Goal: Information Seeking & Learning: Learn about a topic

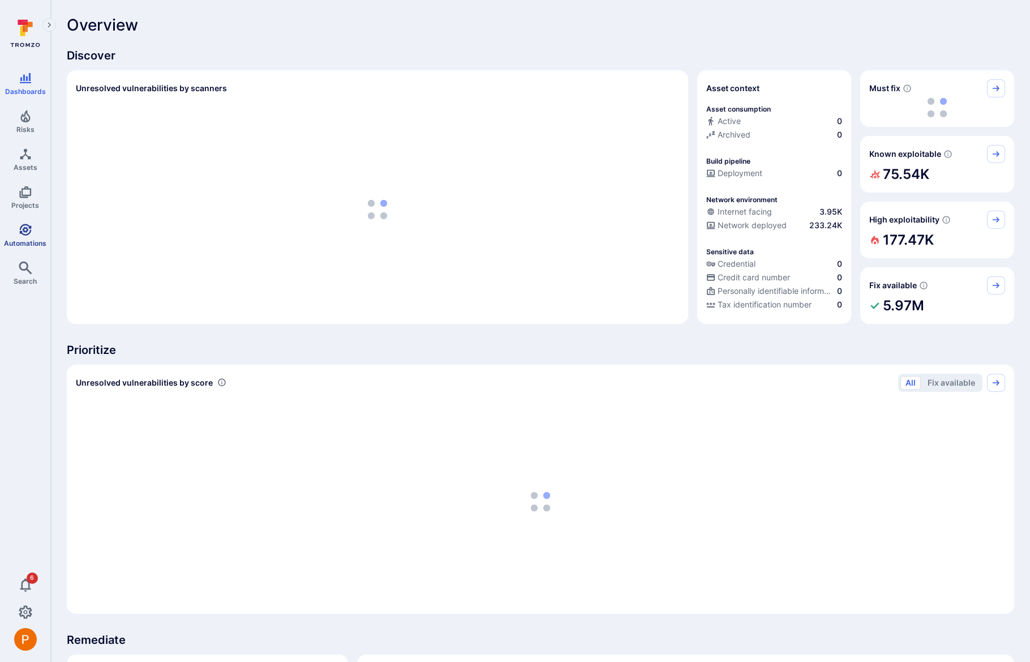
click at [19, 231] on icon "Automations" at bounding box center [25, 230] width 12 height 12
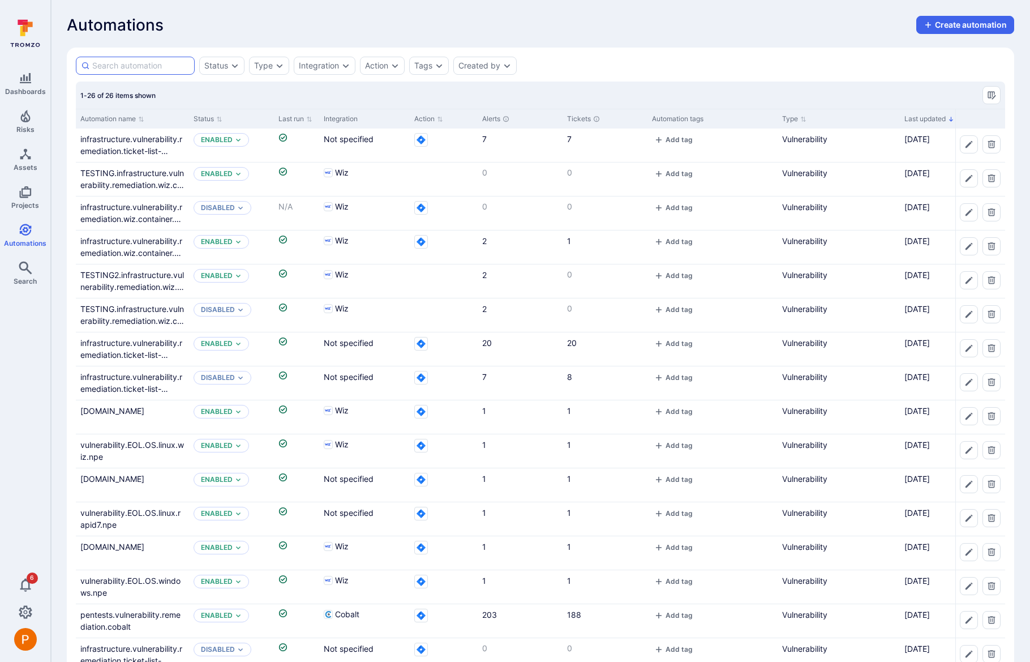
click at [148, 63] on input at bounding box center [140, 65] width 97 height 11
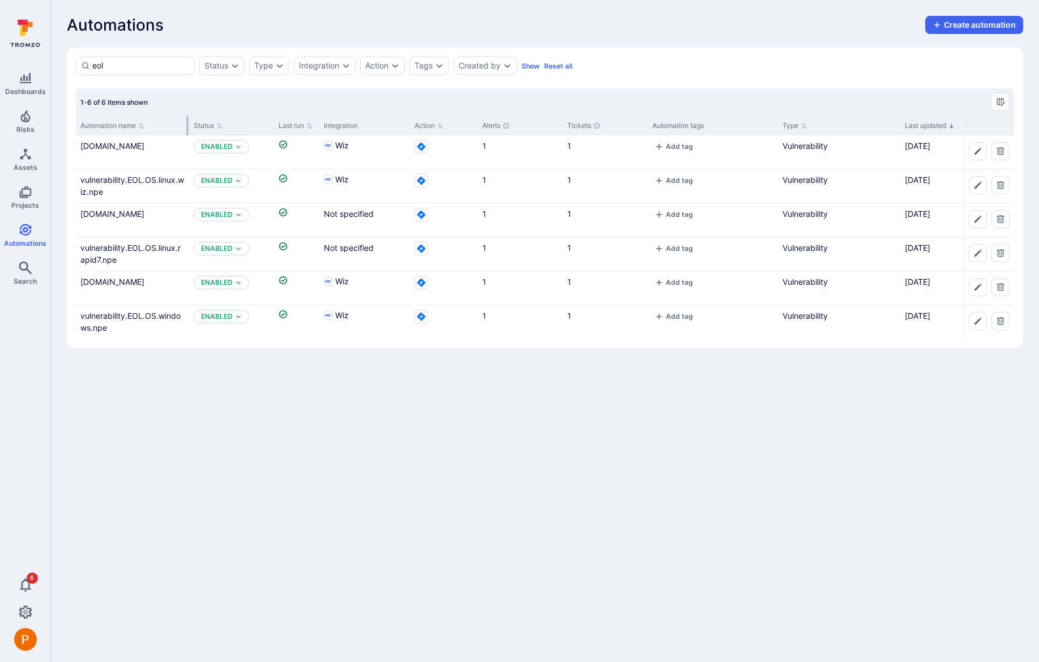
type input "eol"
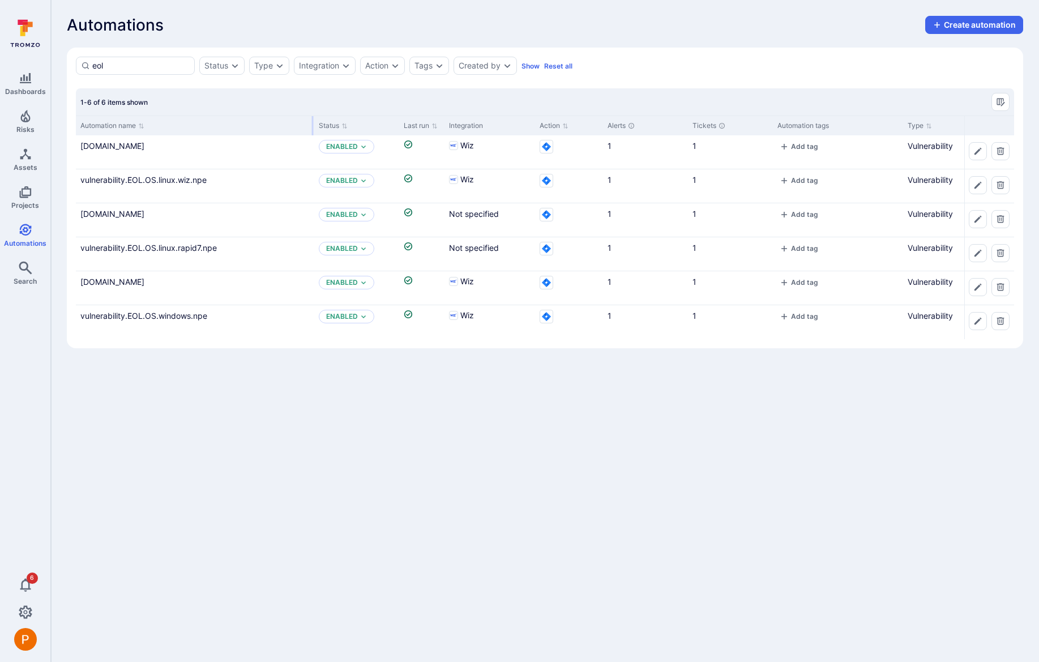
drag, startPoint x: 186, startPoint y: 121, endPoint x: 311, endPoint y: 128, distance: 125.3
click at [312, 128] on div at bounding box center [313, 125] width 2 height 19
click at [144, 284] on link "[DOMAIN_NAME]" at bounding box center [112, 282] width 64 height 10
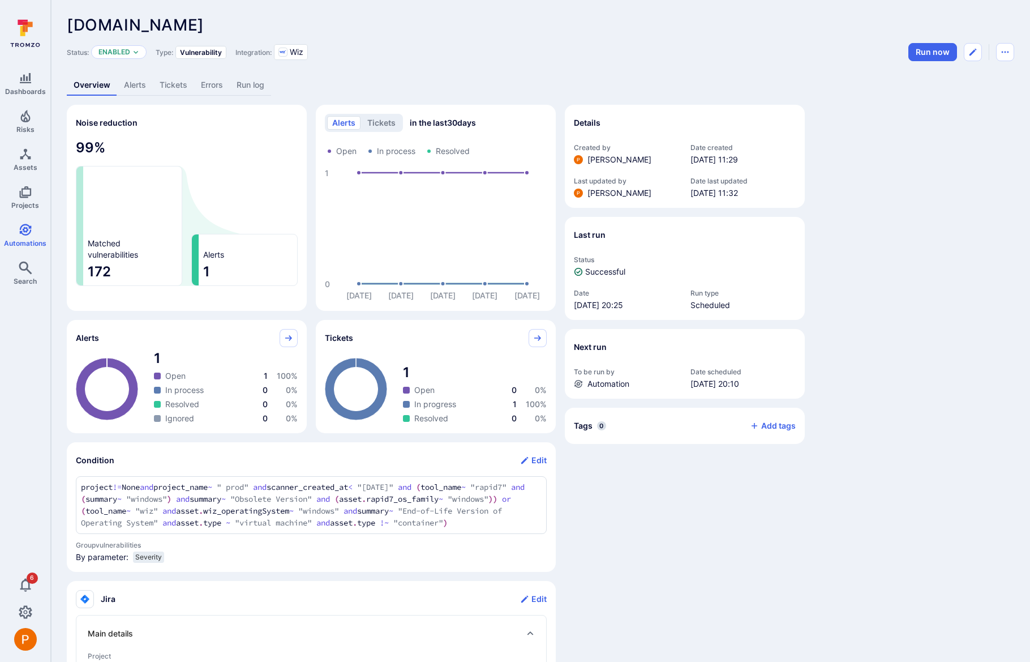
click at [134, 85] on link "Alerts" at bounding box center [135, 85] width 36 height 21
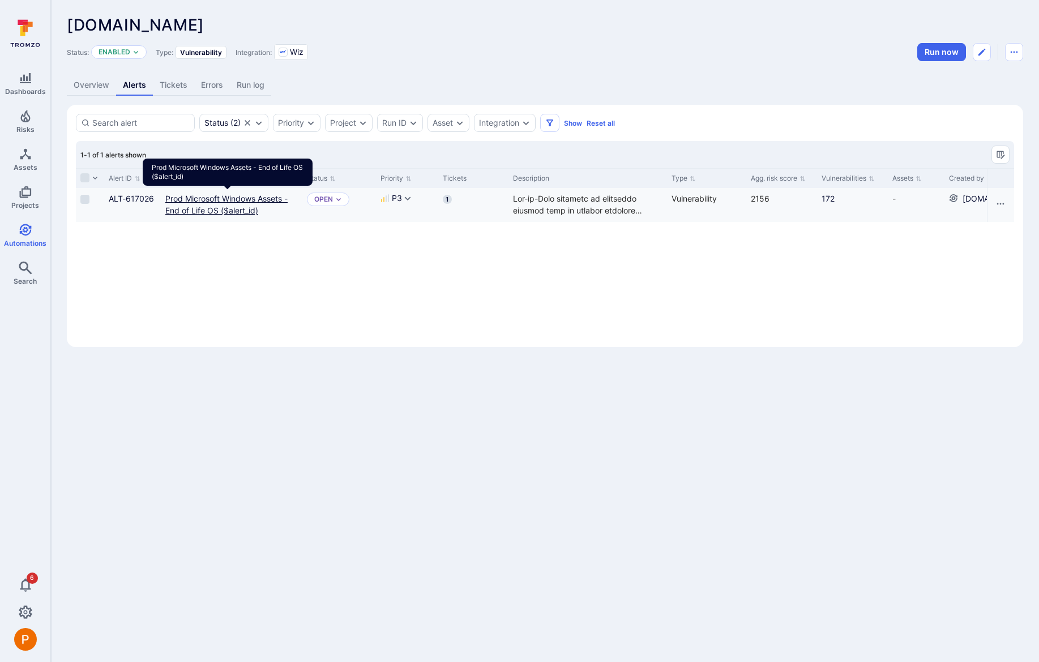
click at [222, 212] on link "Prod Microsoft Windows Assets - End of Life OS ($alert_id)" at bounding box center [226, 205] width 122 height 22
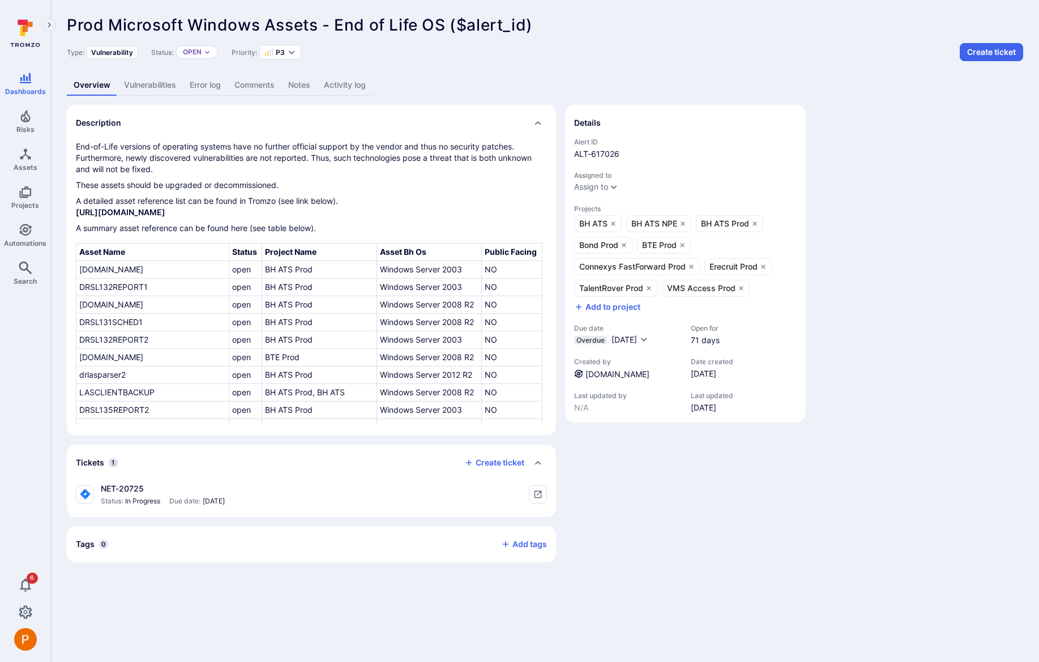
click at [153, 90] on link "Vulnerabilities" at bounding box center [150, 85] width 66 height 21
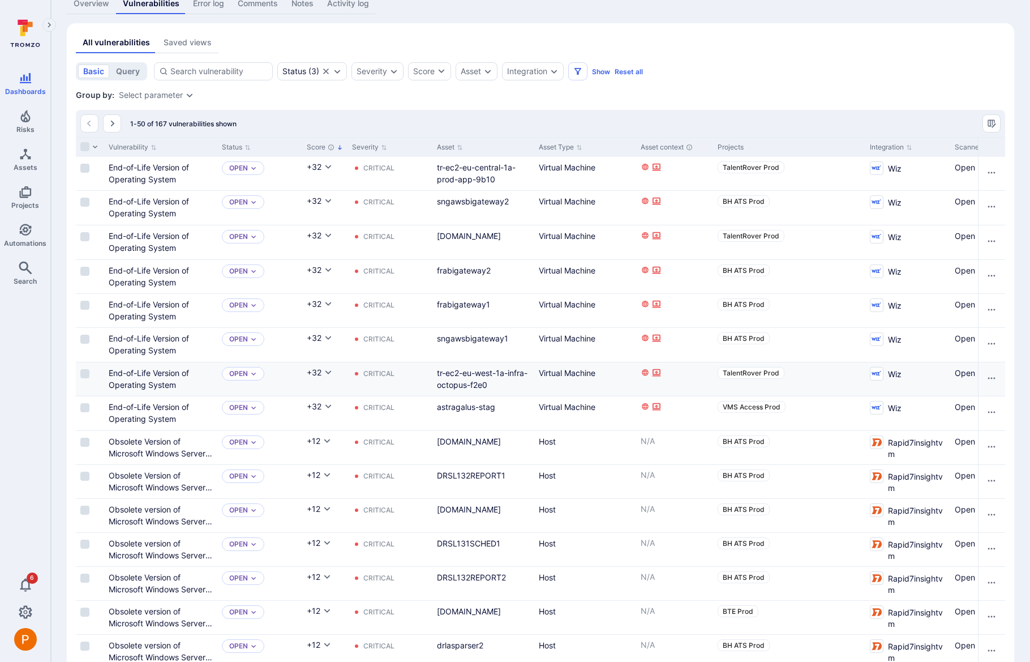
scroll to position [207, 0]
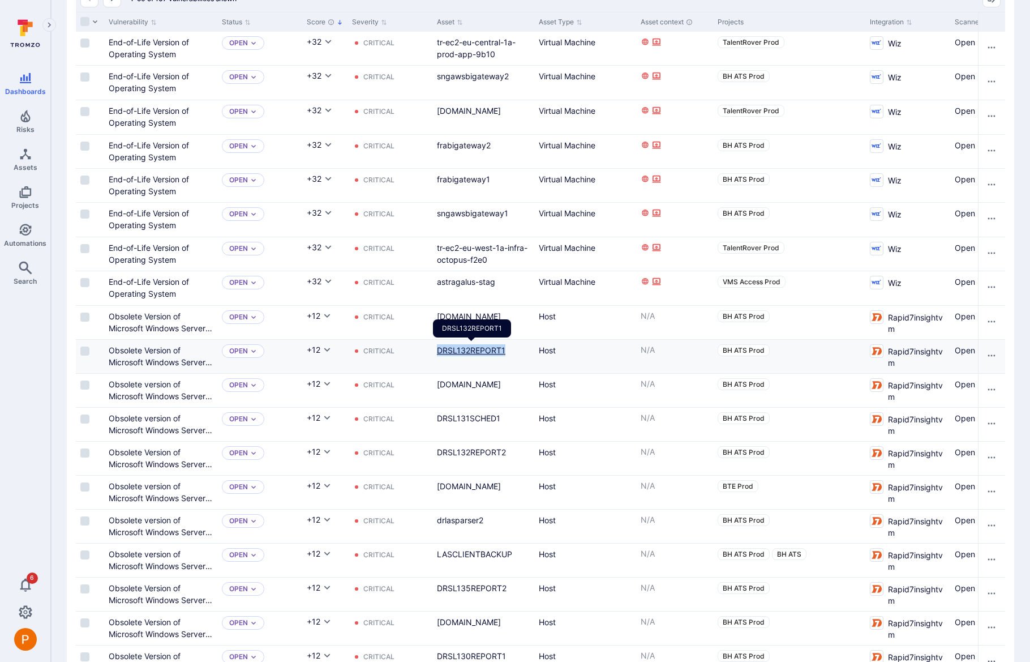
drag, startPoint x: 510, startPoint y: 350, endPoint x: 436, endPoint y: 350, distance: 73.6
click at [437, 350] on div "DRSL132REPORT1" at bounding box center [483, 350] width 93 height 12
copy link "DRSL132REPORT1"
drag, startPoint x: 513, startPoint y: 348, endPoint x: 434, endPoint y: 350, distance: 78.7
click at [434, 350] on div "DRSL132REPORT1" at bounding box center [484, 356] width 102 height 33
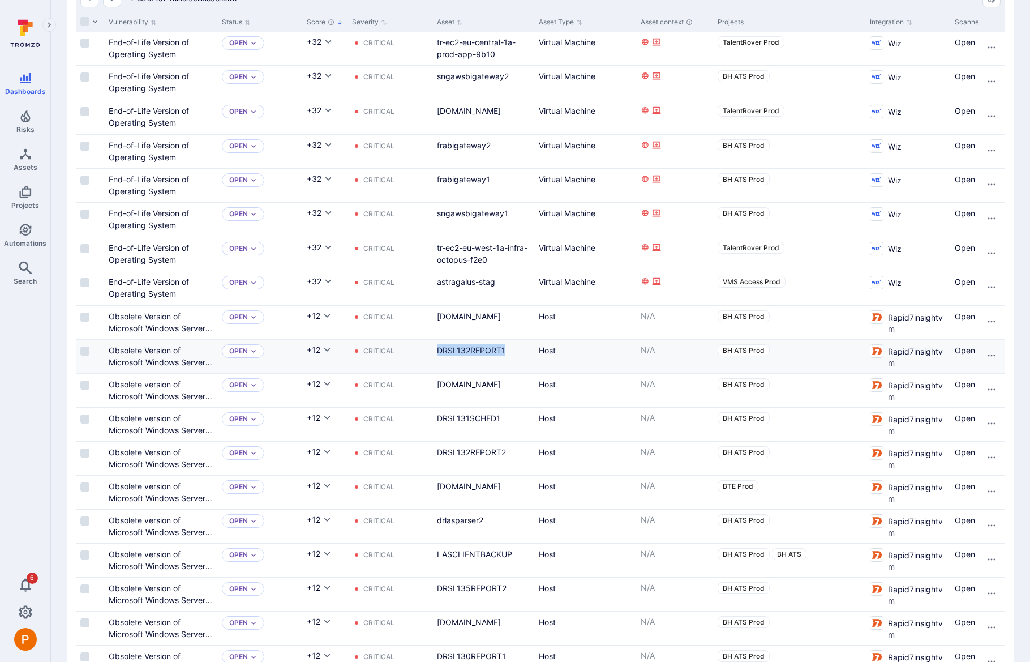
copy link "DRSL132REPORT1"
